Goal: Information Seeking & Learning: Learn about a topic

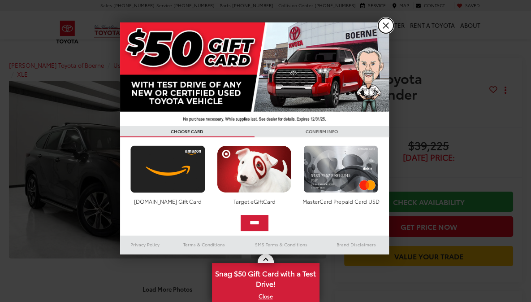
click at [385, 25] on link "X" at bounding box center [385, 25] width 15 height 15
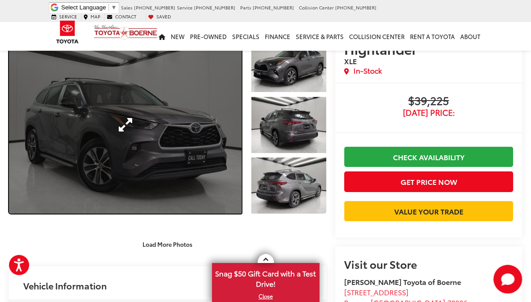
click at [124, 122] on link "Expand Photo 0" at bounding box center [125, 124] width 233 height 177
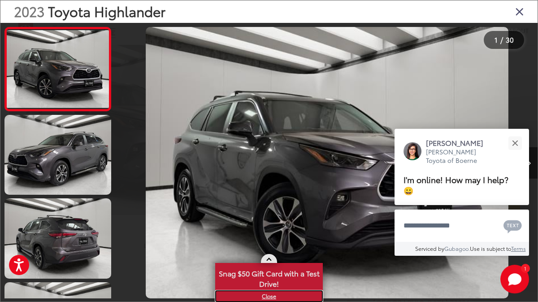
click at [267, 295] on link "X" at bounding box center [269, 296] width 106 height 10
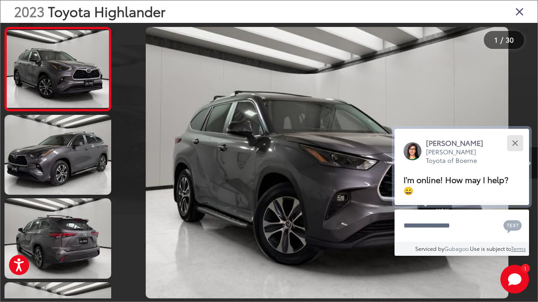
click at [513, 141] on div "Close" at bounding box center [515, 143] width 6 height 6
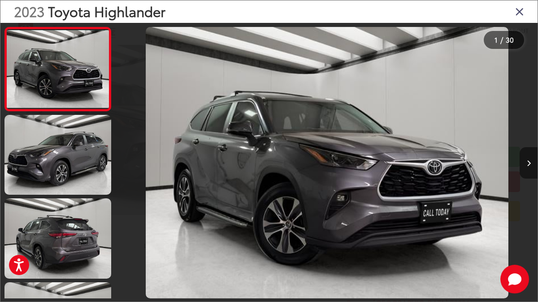
click at [529, 161] on icon "Next image" at bounding box center [529, 163] width 4 height 6
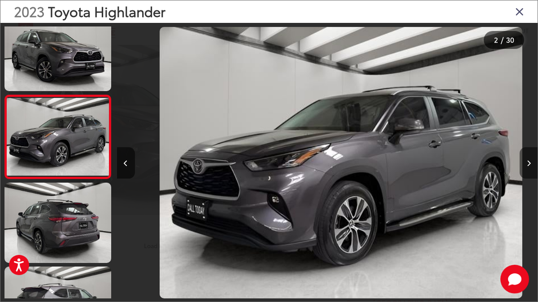
scroll to position [0, 420]
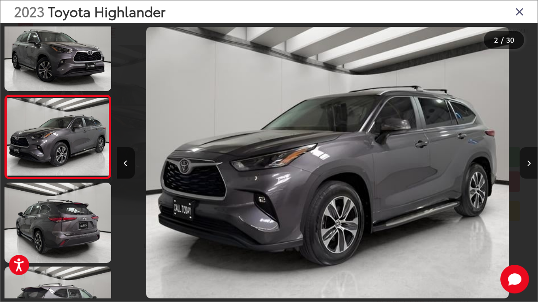
click at [529, 161] on icon "Next image" at bounding box center [529, 163] width 4 height 6
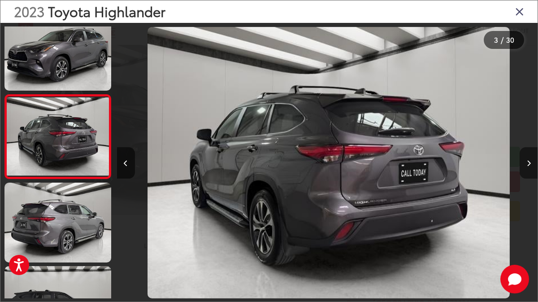
scroll to position [0, 841]
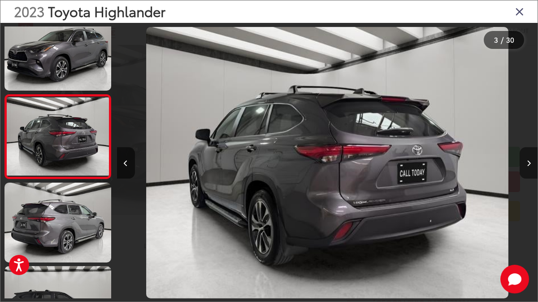
click at [529, 161] on icon "Next image" at bounding box center [529, 163] width 4 height 6
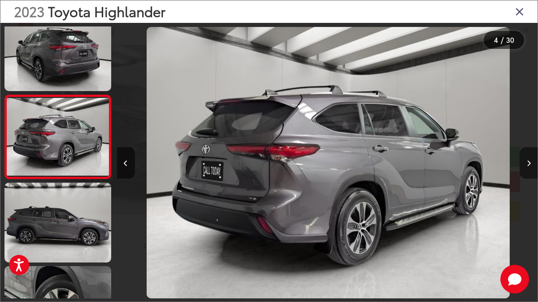
scroll to position [0, 1262]
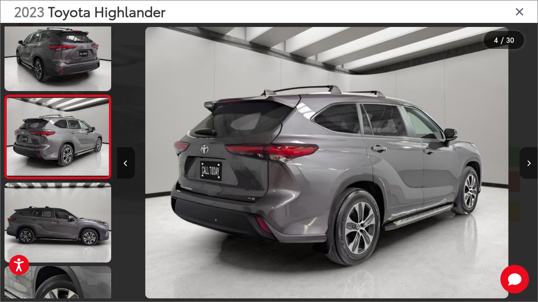
click at [529, 161] on icon "Next image" at bounding box center [529, 163] width 4 height 6
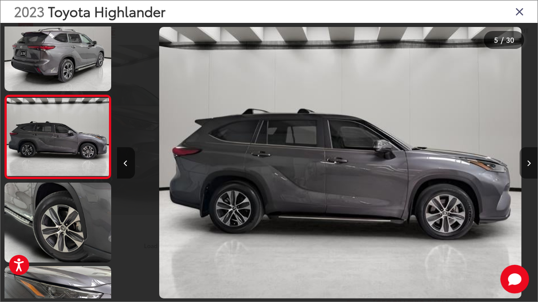
scroll to position [0, 1682]
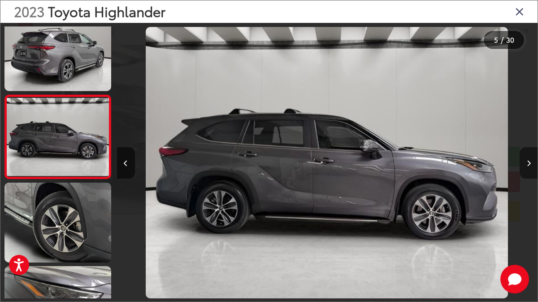
click at [529, 161] on icon "Next image" at bounding box center [529, 163] width 4 height 6
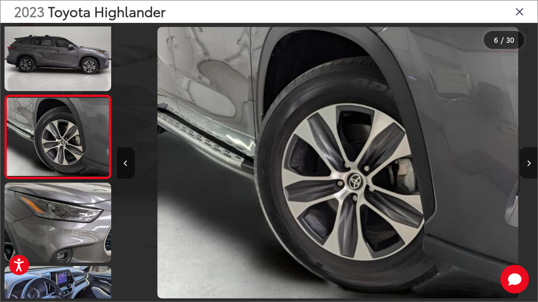
scroll to position [0, 2103]
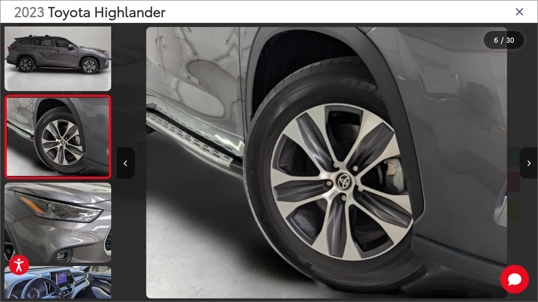
click at [529, 161] on icon "Next image" at bounding box center [529, 163] width 4 height 6
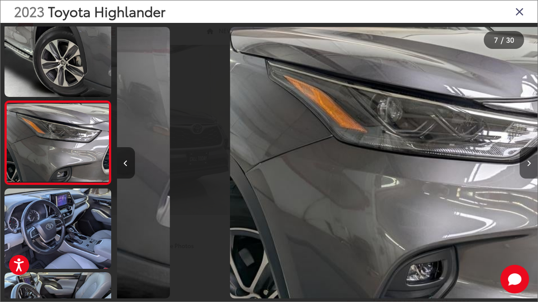
scroll to position [0, 0]
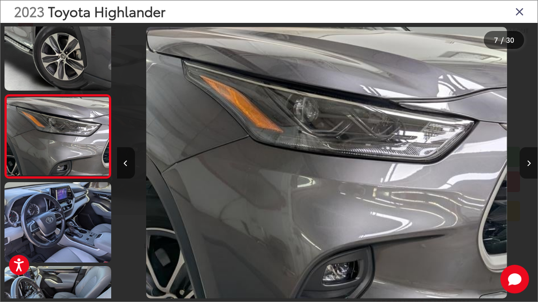
click at [529, 161] on icon "Next image" at bounding box center [529, 163] width 4 height 6
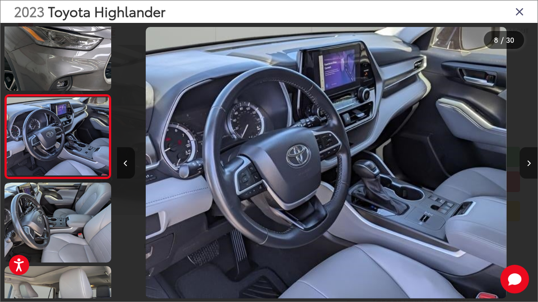
click at [527, 161] on icon "Next image" at bounding box center [529, 163] width 4 height 6
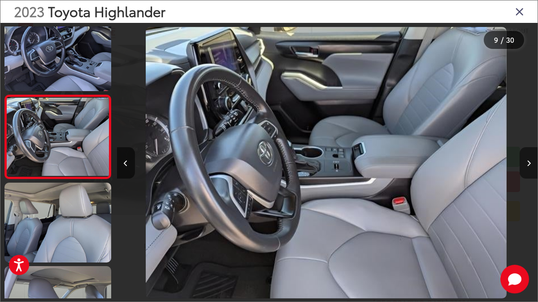
click at [528, 160] on icon "Next image" at bounding box center [529, 163] width 4 height 6
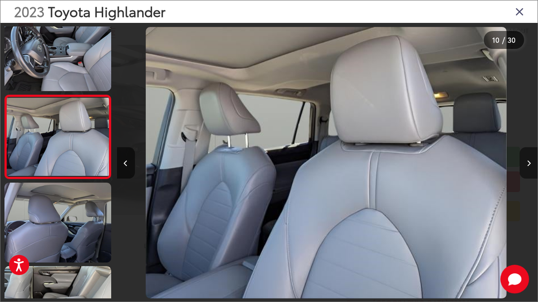
click at [528, 160] on icon "Next image" at bounding box center [529, 163] width 4 height 6
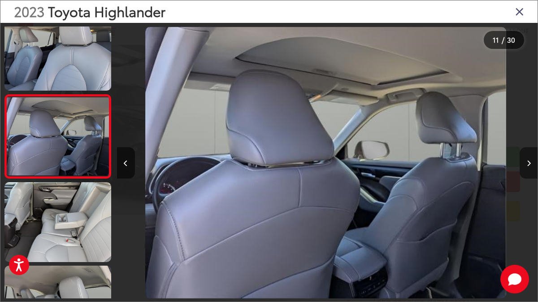
click at [528, 160] on icon "Next image" at bounding box center [529, 163] width 4 height 6
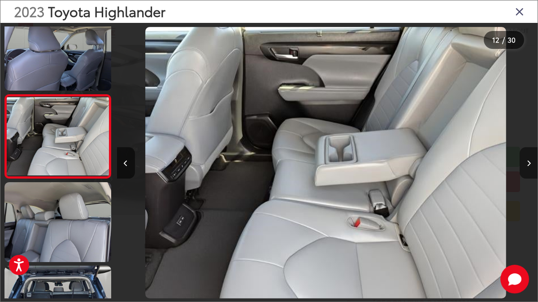
click at [528, 160] on icon "Next image" at bounding box center [529, 163] width 4 height 6
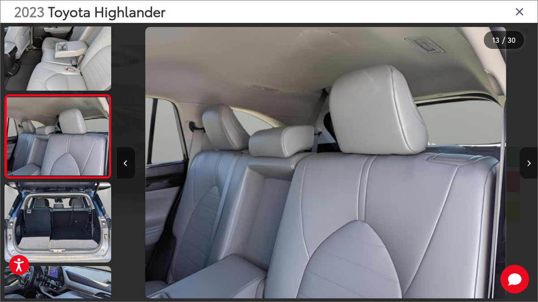
click at [528, 160] on icon "Next image" at bounding box center [529, 163] width 4 height 6
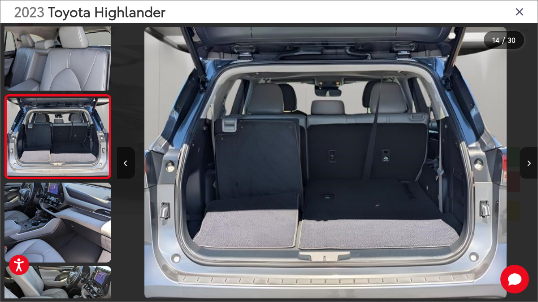
click at [528, 160] on icon "Next image" at bounding box center [529, 163] width 4 height 6
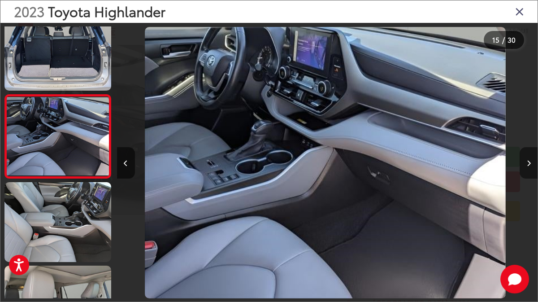
click at [528, 160] on icon "Next image" at bounding box center [529, 163] width 4 height 6
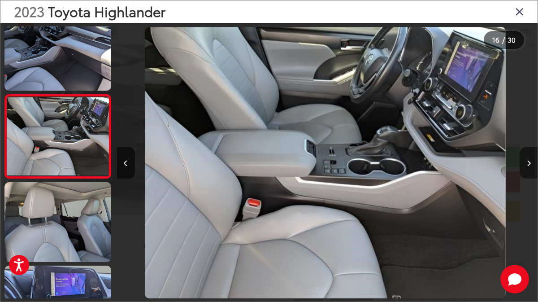
click at [528, 160] on icon "Next image" at bounding box center [529, 163] width 4 height 6
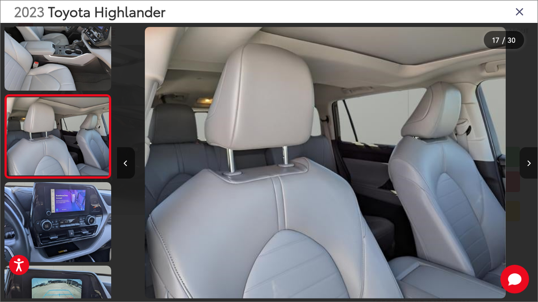
click at [528, 160] on icon "Next image" at bounding box center [529, 163] width 4 height 6
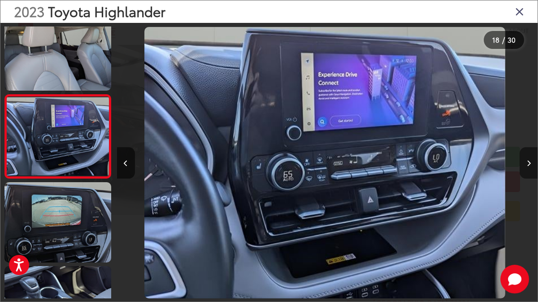
click at [528, 160] on icon "Next image" at bounding box center [529, 163] width 4 height 6
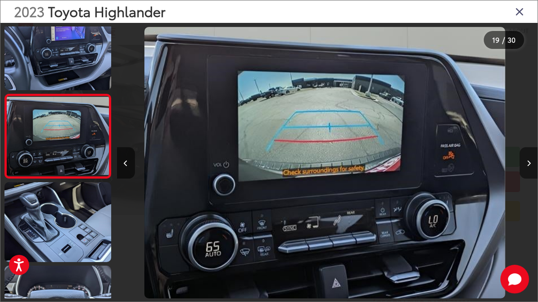
click at [528, 161] on icon "Next image" at bounding box center [529, 163] width 4 height 6
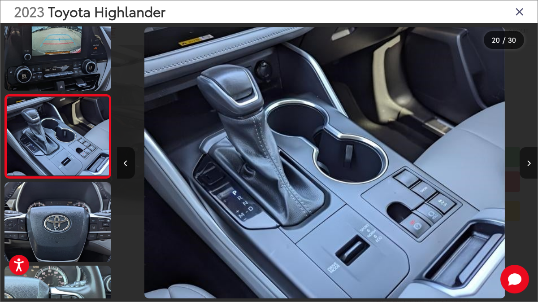
click at [527, 162] on icon "Next image" at bounding box center [529, 163] width 4 height 6
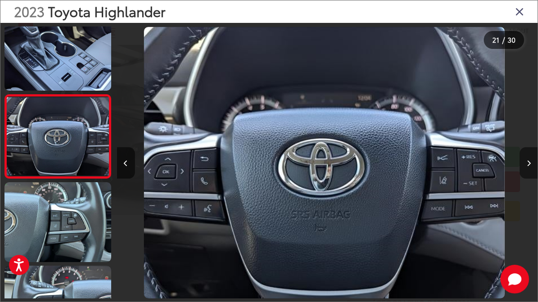
click at [527, 162] on icon "Next image" at bounding box center [529, 163] width 4 height 6
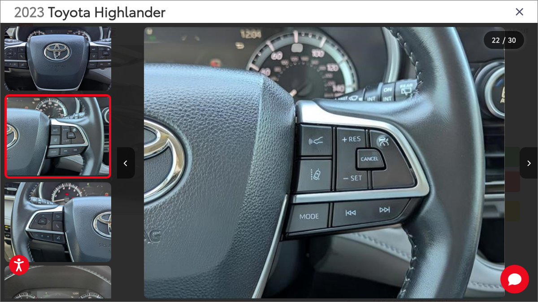
click at [527, 162] on icon "Next image" at bounding box center [529, 163] width 4 height 6
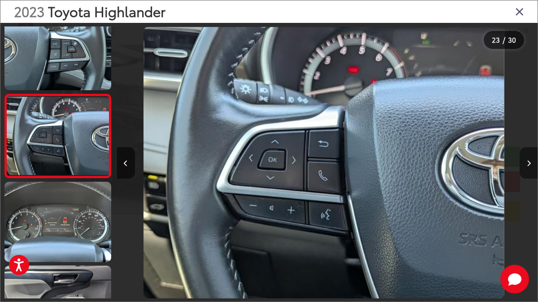
click at [527, 162] on icon "Next image" at bounding box center [529, 163] width 4 height 6
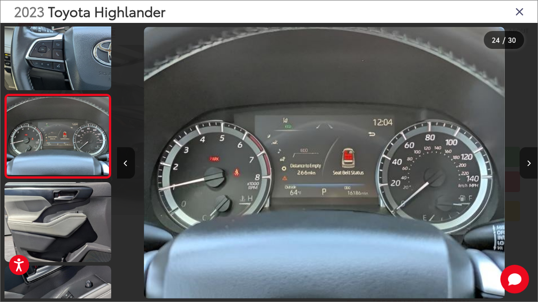
click at [527, 162] on icon "Next image" at bounding box center [529, 163] width 4 height 6
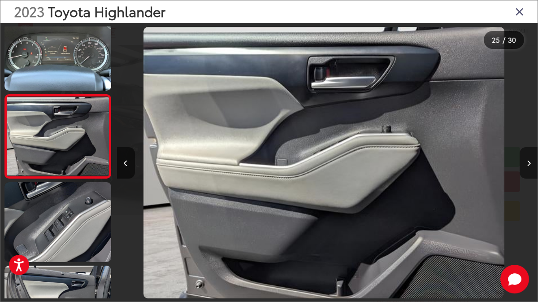
click at [527, 162] on icon "Next image" at bounding box center [529, 163] width 4 height 6
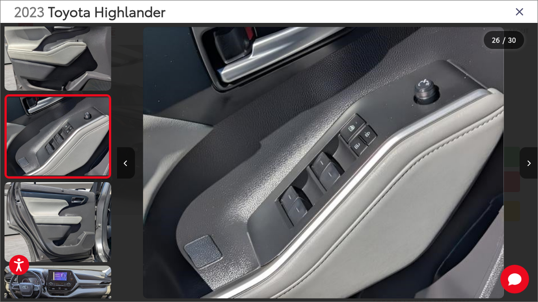
click at [527, 162] on icon "Next image" at bounding box center [529, 163] width 4 height 6
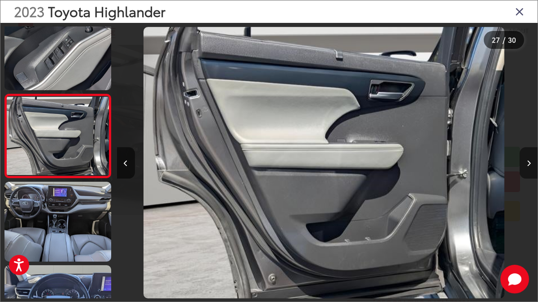
click at [527, 162] on icon "Next image" at bounding box center [529, 163] width 4 height 6
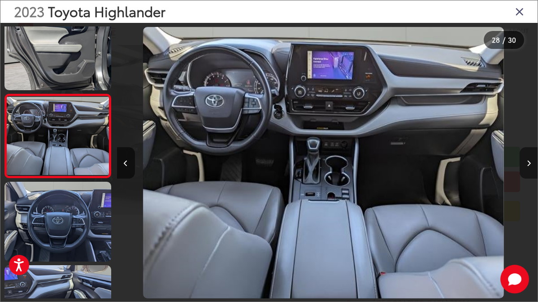
click at [527, 162] on icon "Next image" at bounding box center [529, 163] width 4 height 6
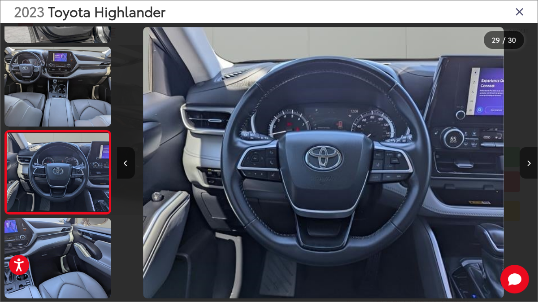
click at [527, 162] on icon "Next image" at bounding box center [529, 163] width 4 height 6
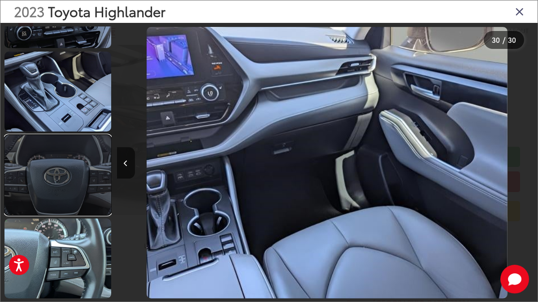
click at [65, 170] on link at bounding box center [57, 175] width 107 height 80
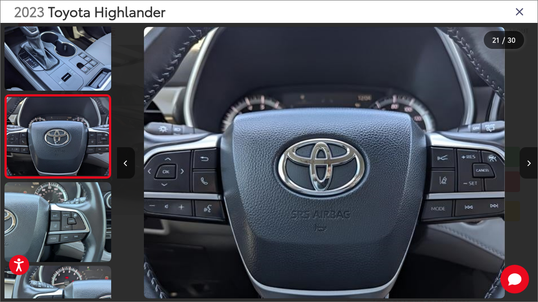
click at [529, 163] on icon "Next image" at bounding box center [529, 163] width 4 height 6
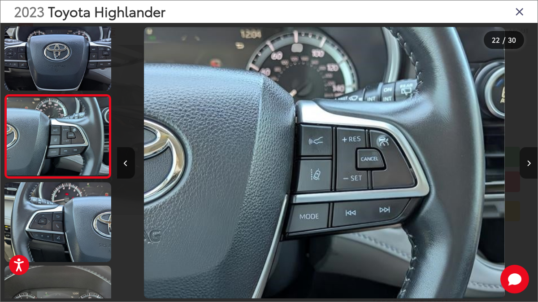
click at [529, 163] on icon "Next image" at bounding box center [529, 163] width 4 height 6
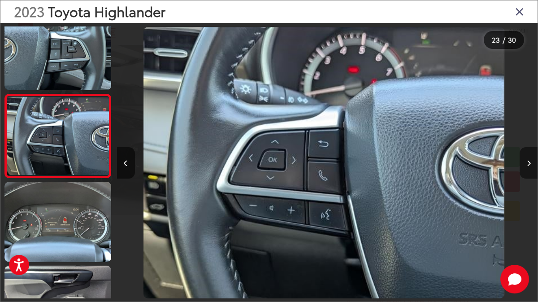
click at [529, 163] on icon "Next image" at bounding box center [529, 163] width 4 height 6
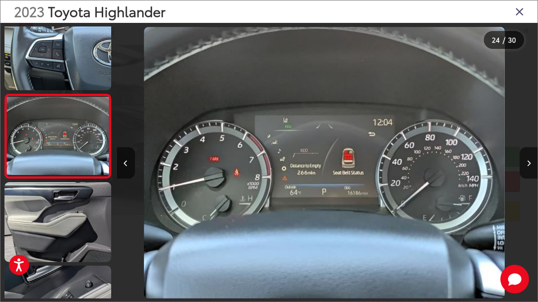
click at [519, 9] on icon "Close gallery" at bounding box center [519, 11] width 9 height 12
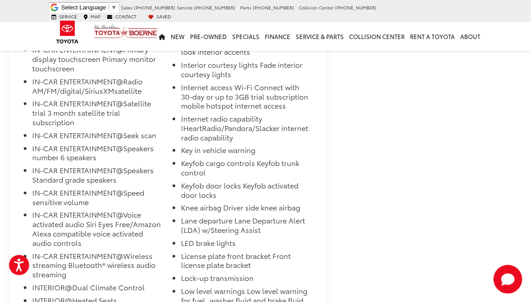
scroll to position [5288, 0]
